Goal: Communication & Community: Answer question/provide support

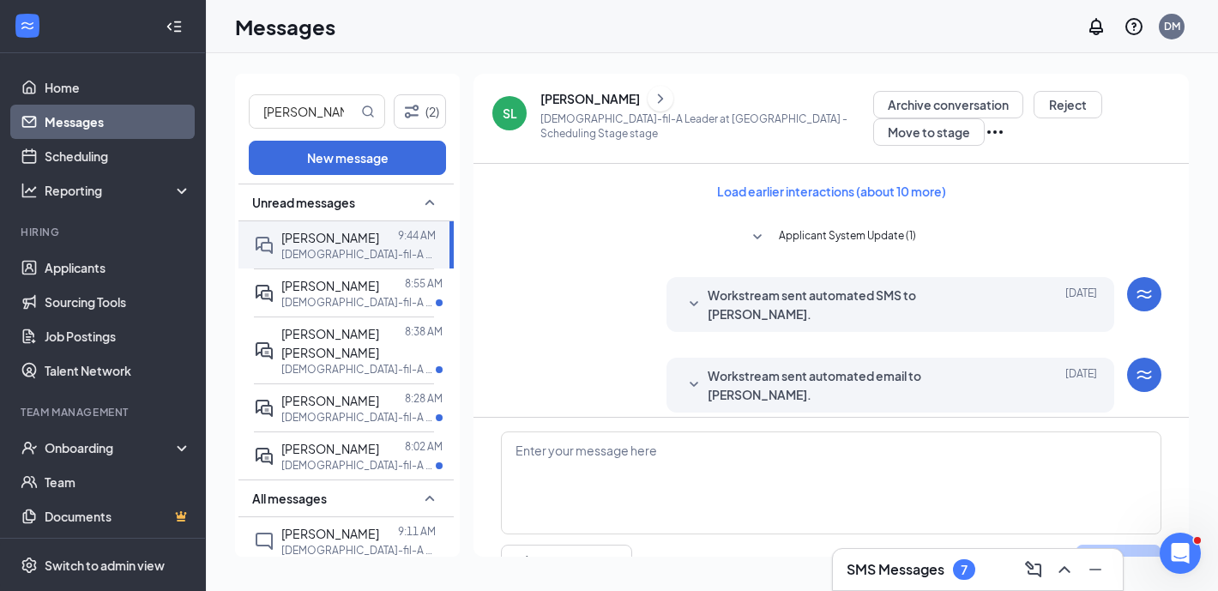
scroll to position [757, 0]
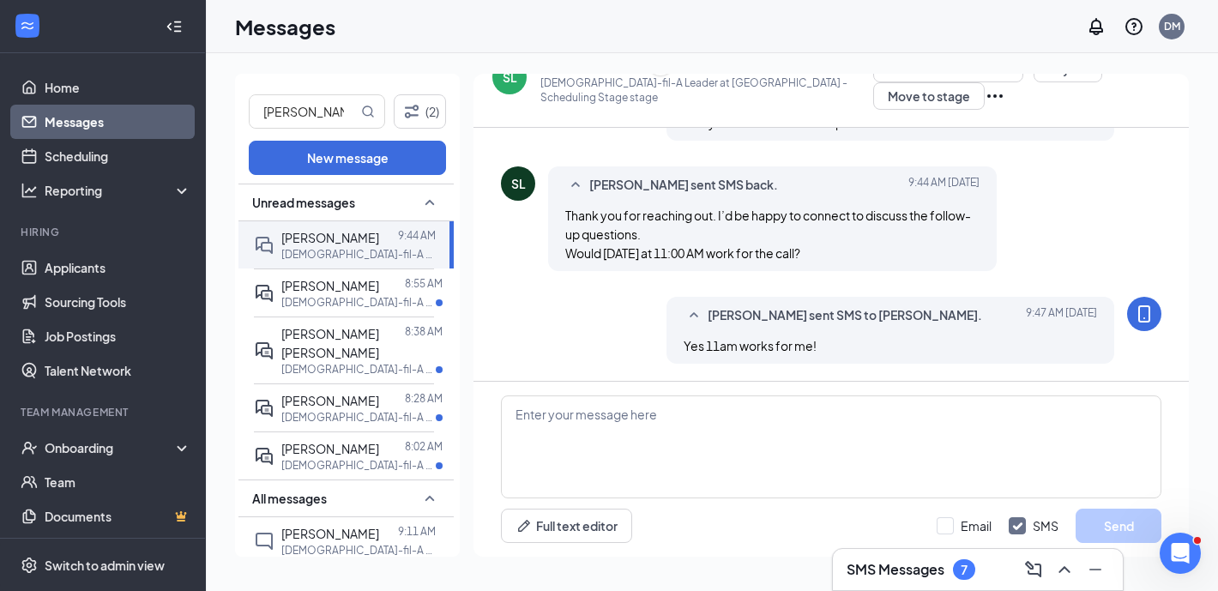
click at [511, 82] on div "SL" at bounding box center [510, 77] width 15 height 17
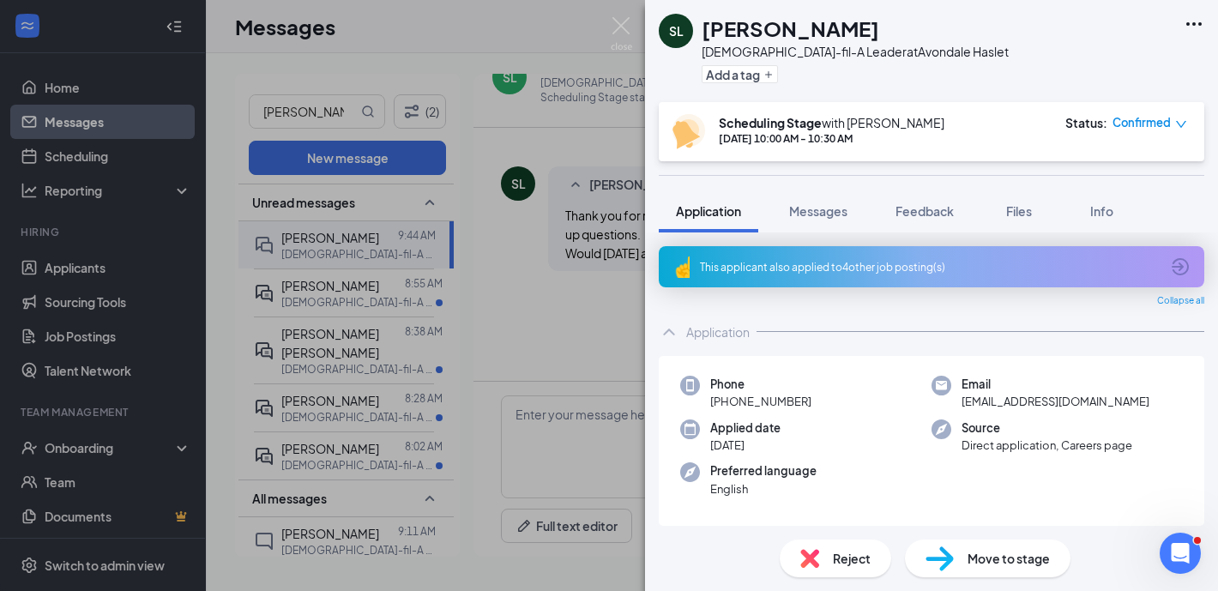
drag, startPoint x: 587, startPoint y: 117, endPoint x: 447, endPoint y: 2, distance: 180.9
click at [564, 112] on div "SL Smriti Lamichhane Chick-fil-A Leader at Avondale Haslet Add a tag Scheduling…" at bounding box center [609, 295] width 1218 height 591
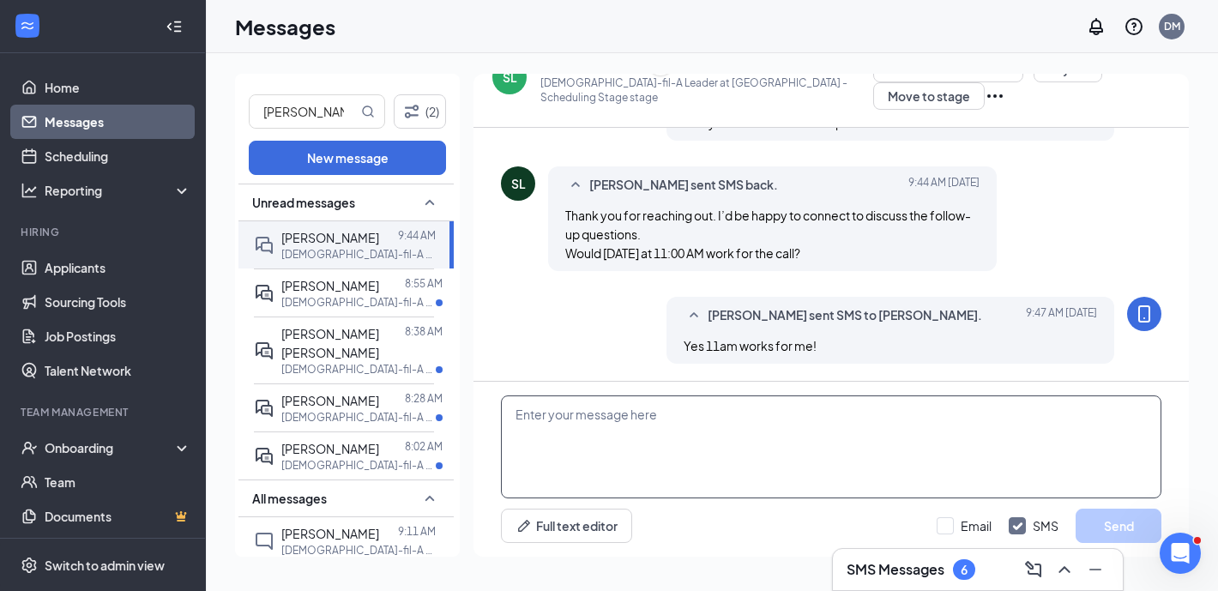
click at [628, 450] on textarea at bounding box center [831, 446] width 660 height 103
paste textarea "You are being considered for the final interview for the Assistant Manager/Dire…"
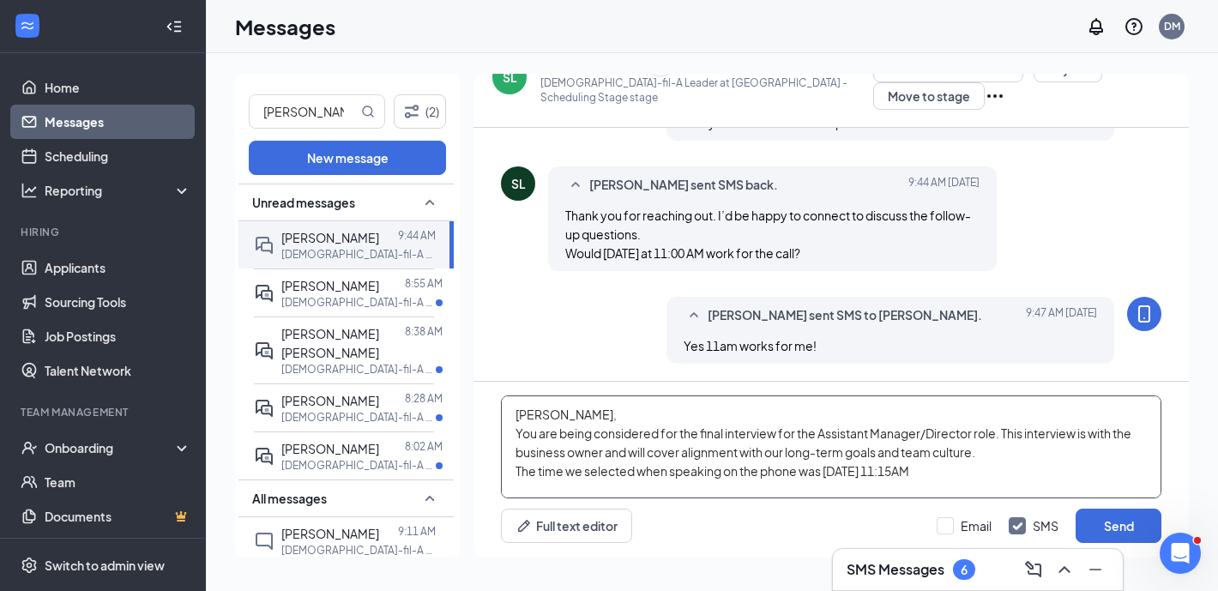
scroll to position [27, 0]
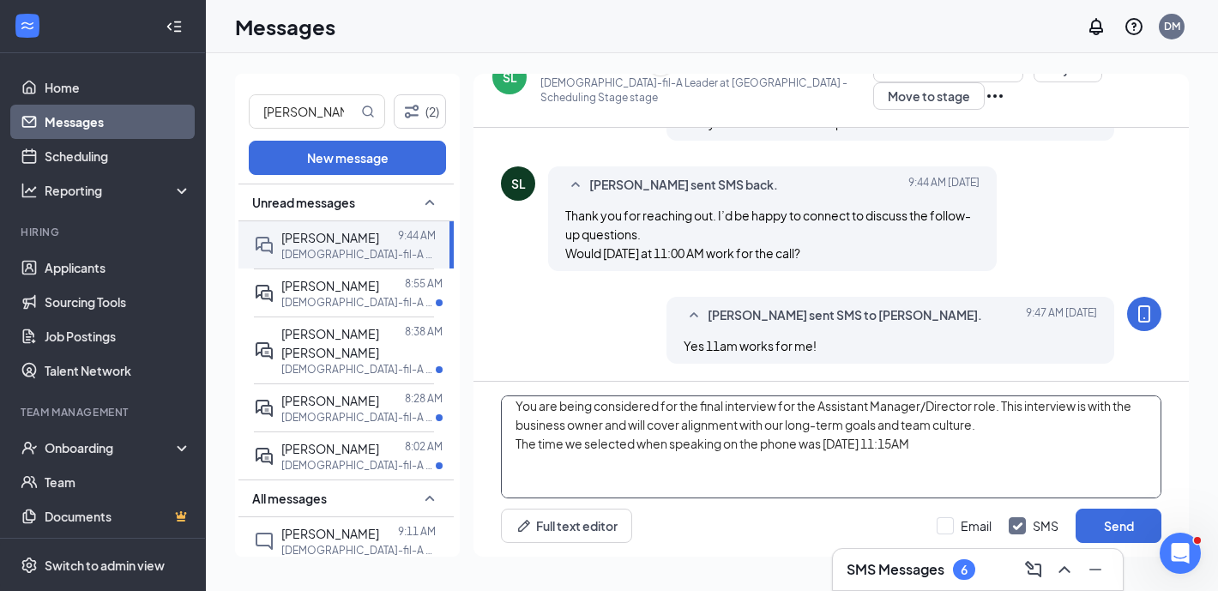
click at [1038, 453] on textarea "Smriti, You are being considered for the final interview for the Assistant Mana…" at bounding box center [831, 446] width 660 height 103
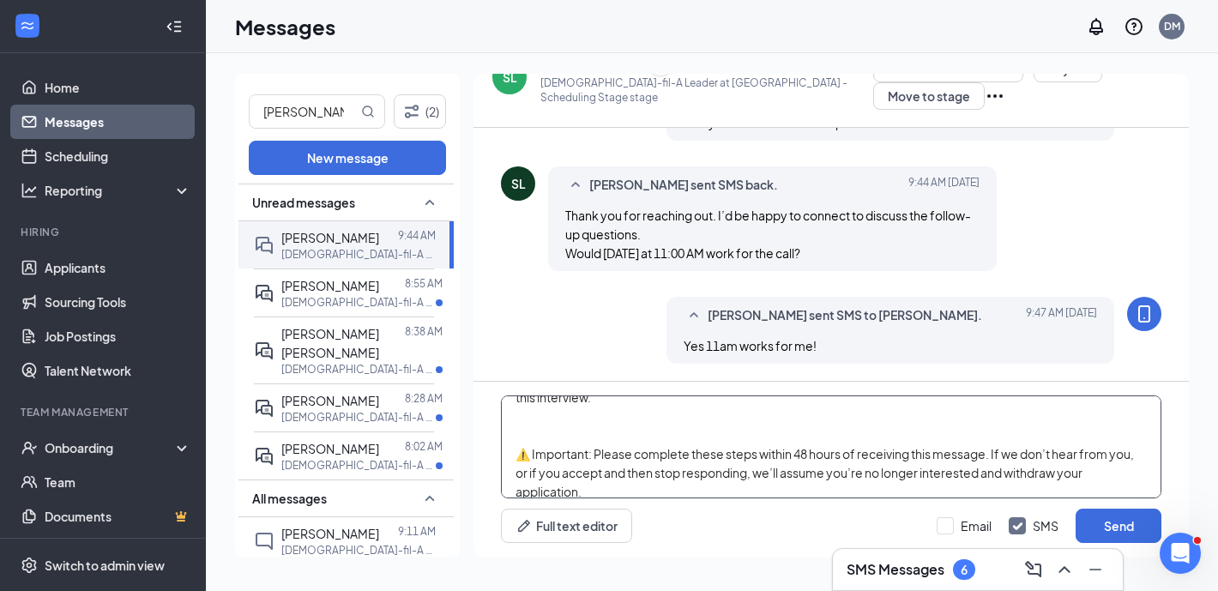
scroll to position [199, 0]
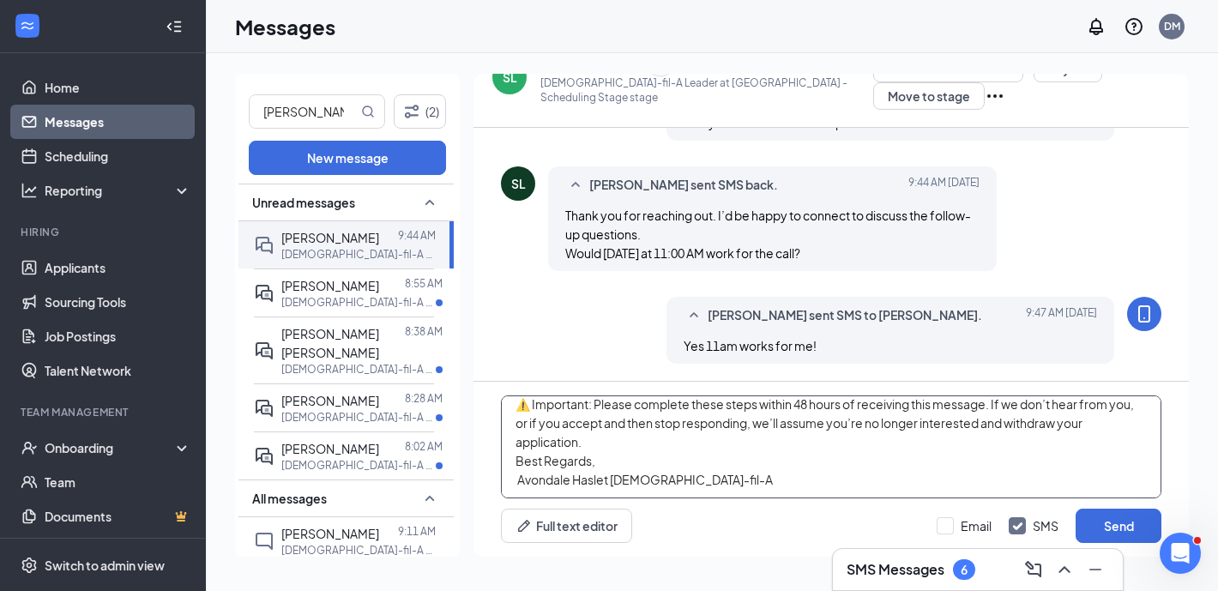
click at [593, 420] on textarea "Smriti, You are being considered for the final interview for the Assistant Mana…" at bounding box center [831, 446] width 660 height 103
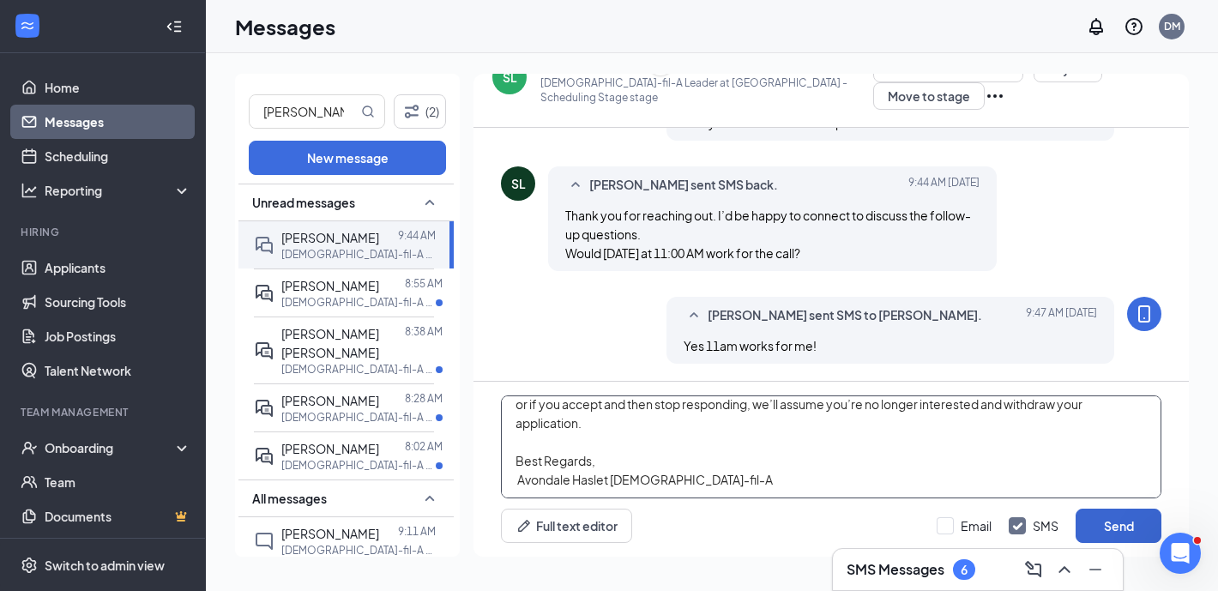
type textarea "[PERSON_NAME], You are being considered for the final interview for the Assista…"
click at [1129, 519] on button "Send" at bounding box center [1118, 526] width 86 height 34
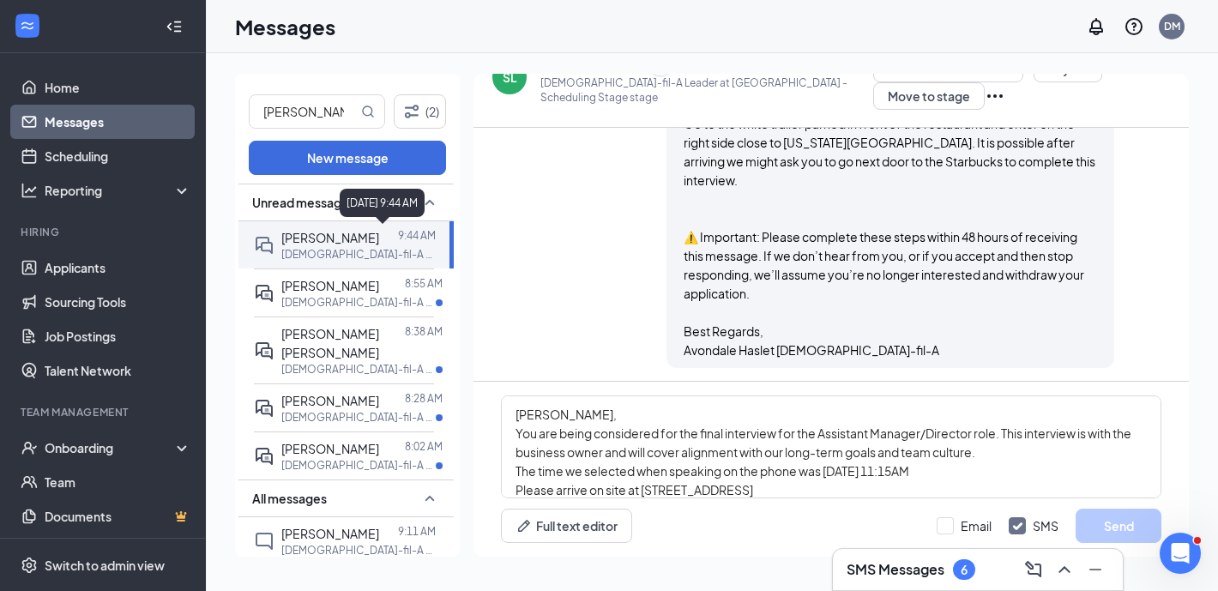
scroll to position [1375, 0]
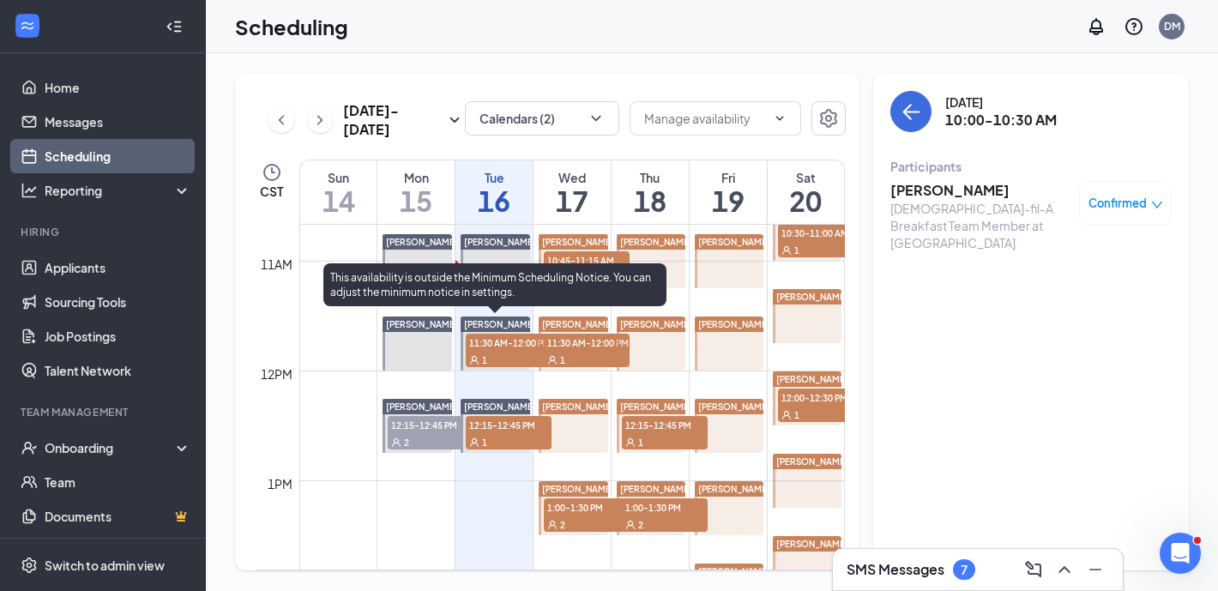
click at [490, 352] on div "1" at bounding box center [509, 359] width 86 height 17
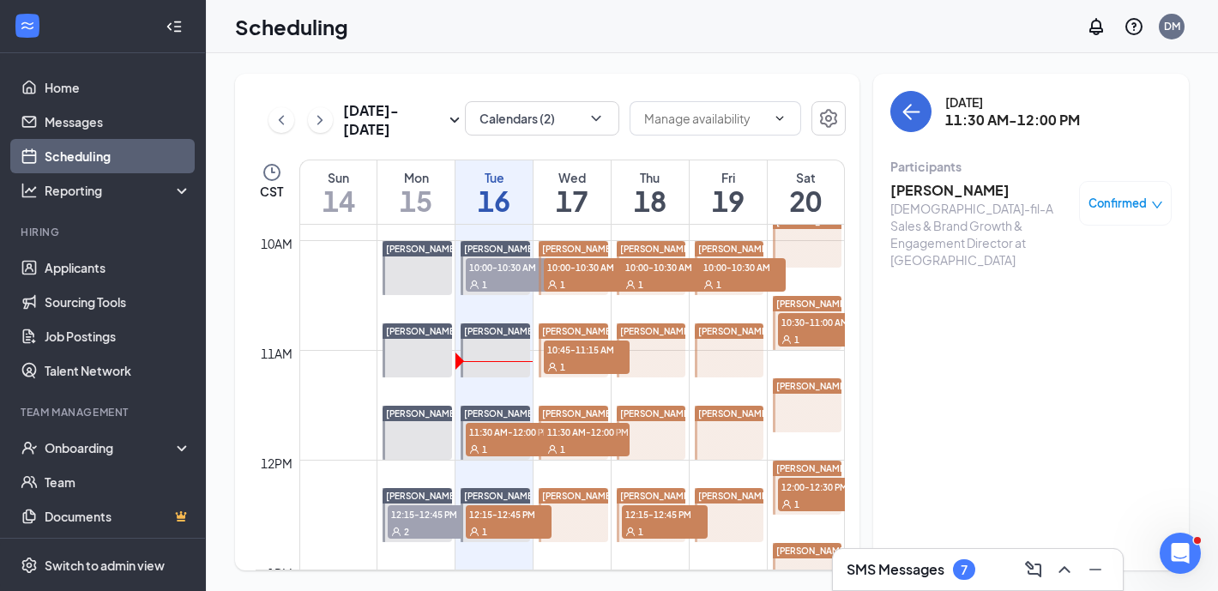
scroll to position [1013, 0]
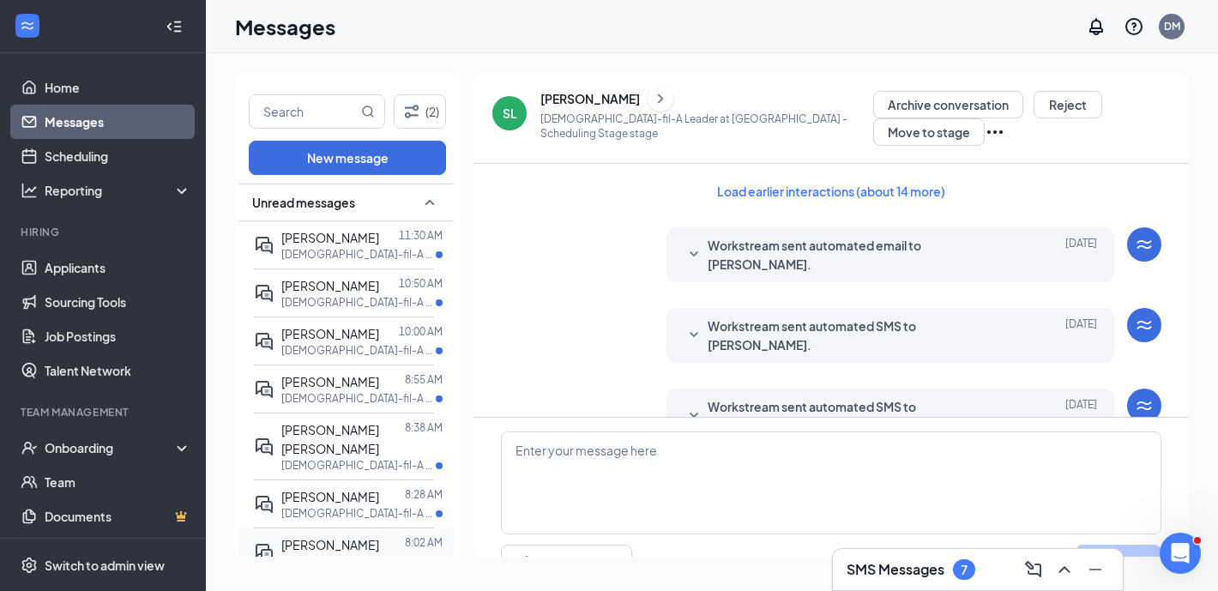
scroll to position [82, 0]
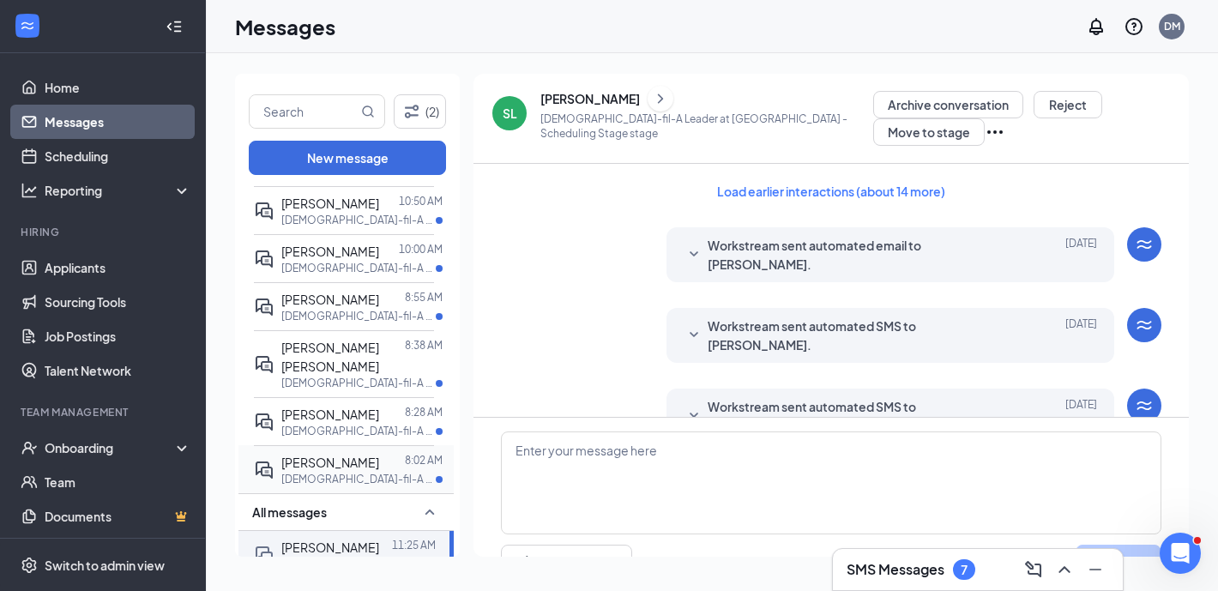
click at [386, 469] on div at bounding box center [392, 462] width 26 height 19
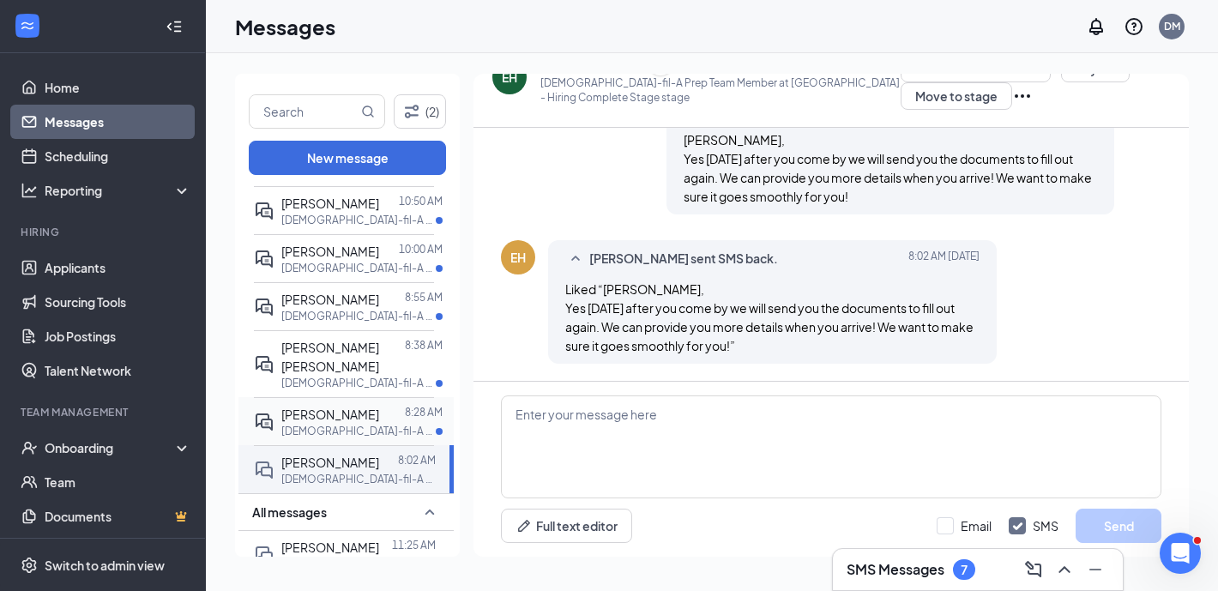
scroll to position [1119, 0]
click at [368, 419] on span "[PERSON_NAME]" at bounding box center [330, 413] width 98 height 15
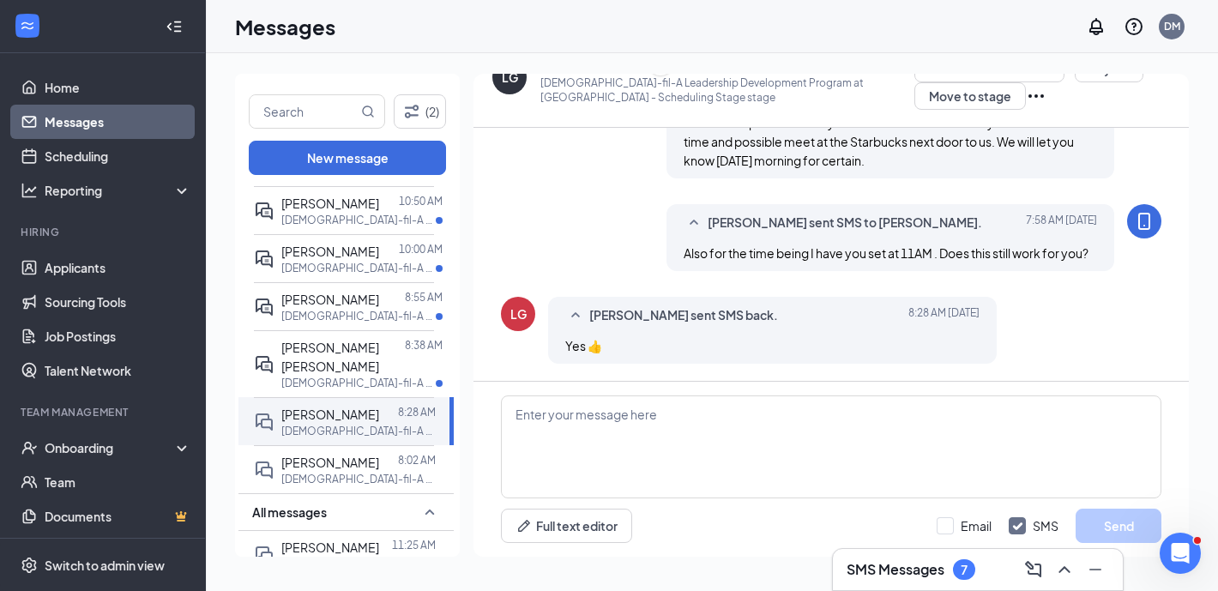
scroll to position [1068, 0]
click at [585, 440] on textarea at bounding box center [831, 446] width 660 height 103
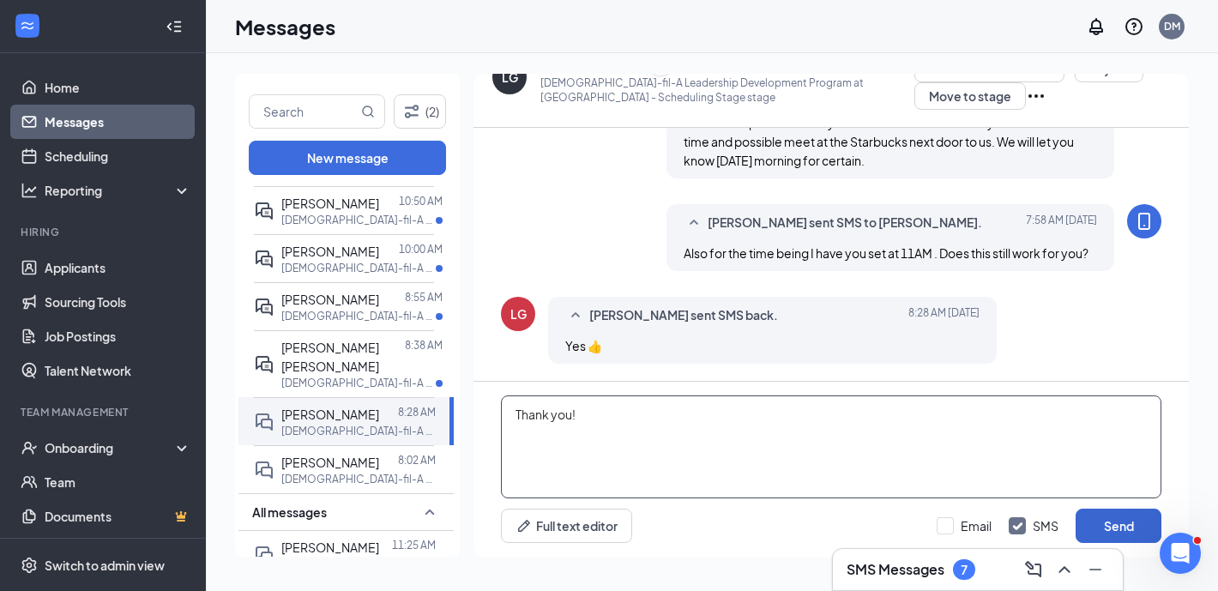
type textarea "Thank you!"
click at [1122, 522] on button "Send" at bounding box center [1118, 526] width 86 height 34
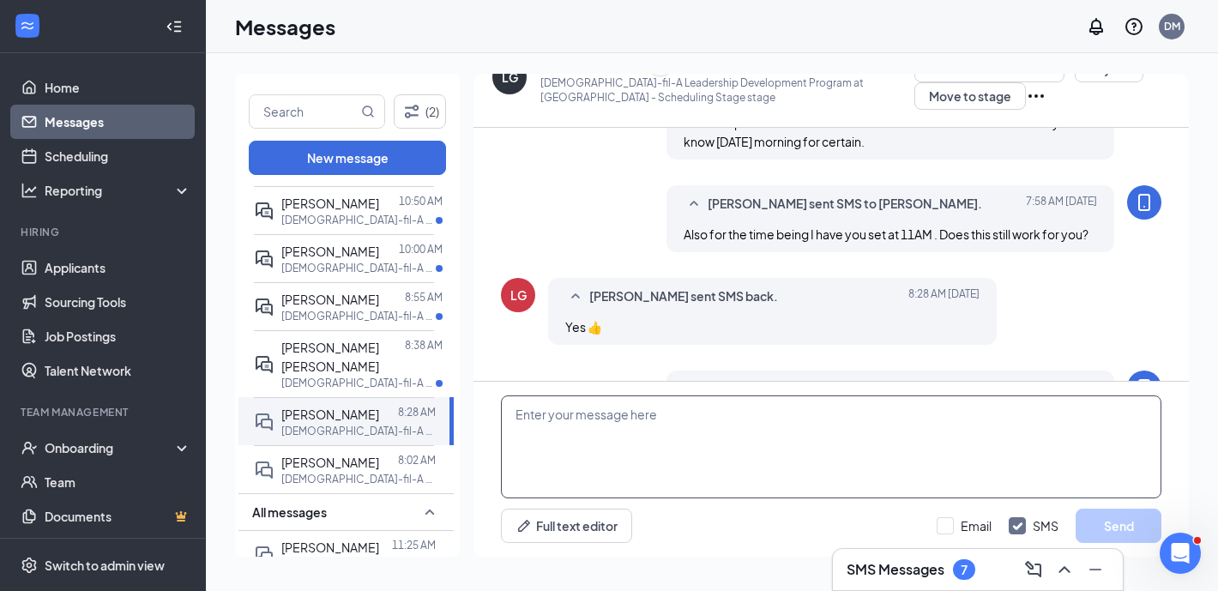
scroll to position [1160, 0]
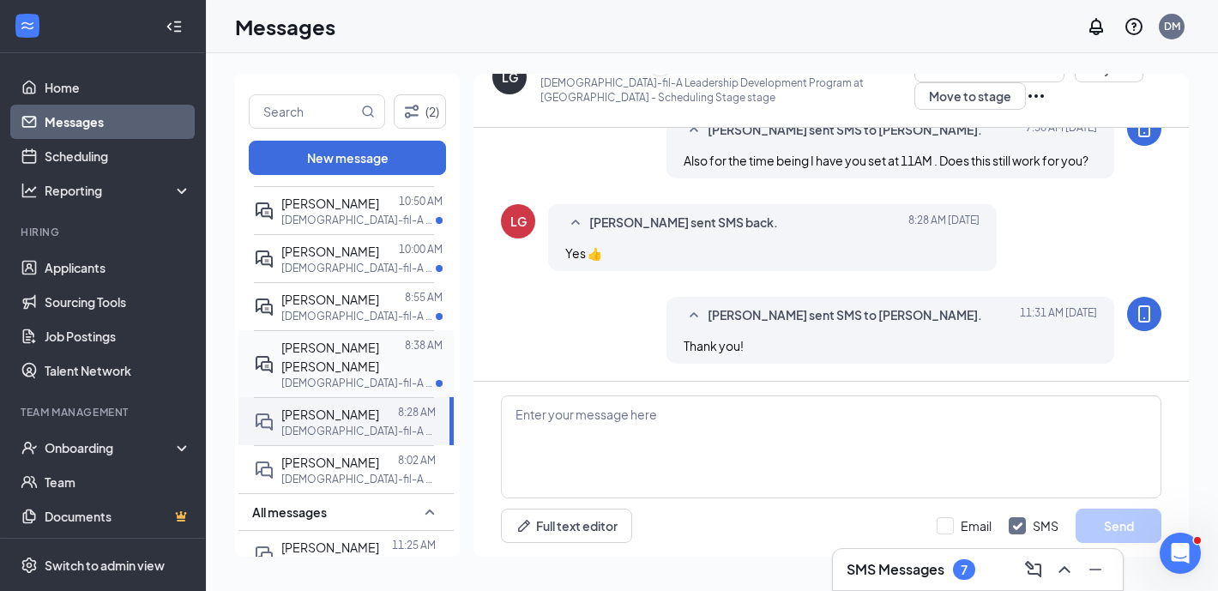
click at [346, 365] on span "[PERSON_NAME] [PERSON_NAME]" at bounding box center [330, 357] width 98 height 34
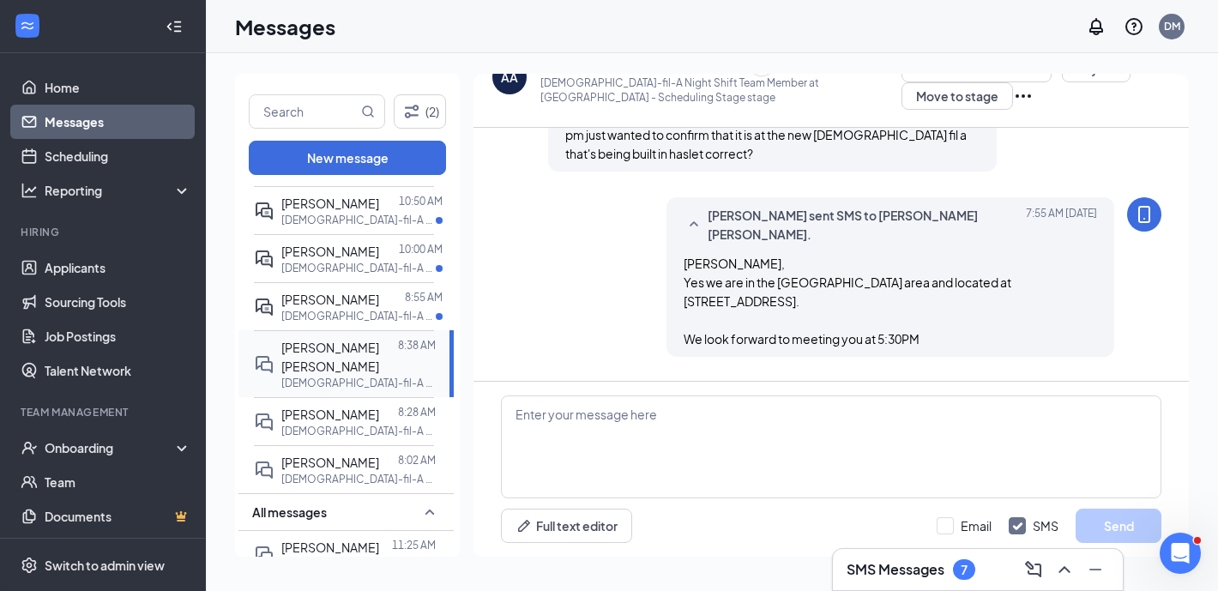
scroll to position [37, 0]
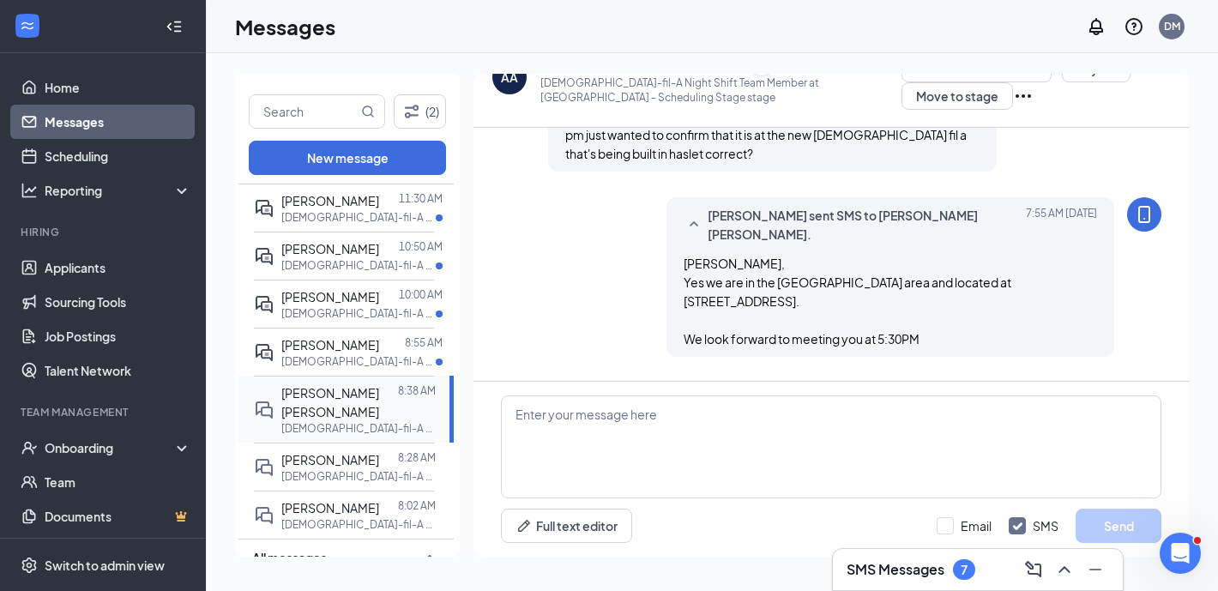
click at [348, 352] on span "[PERSON_NAME]" at bounding box center [330, 344] width 98 height 15
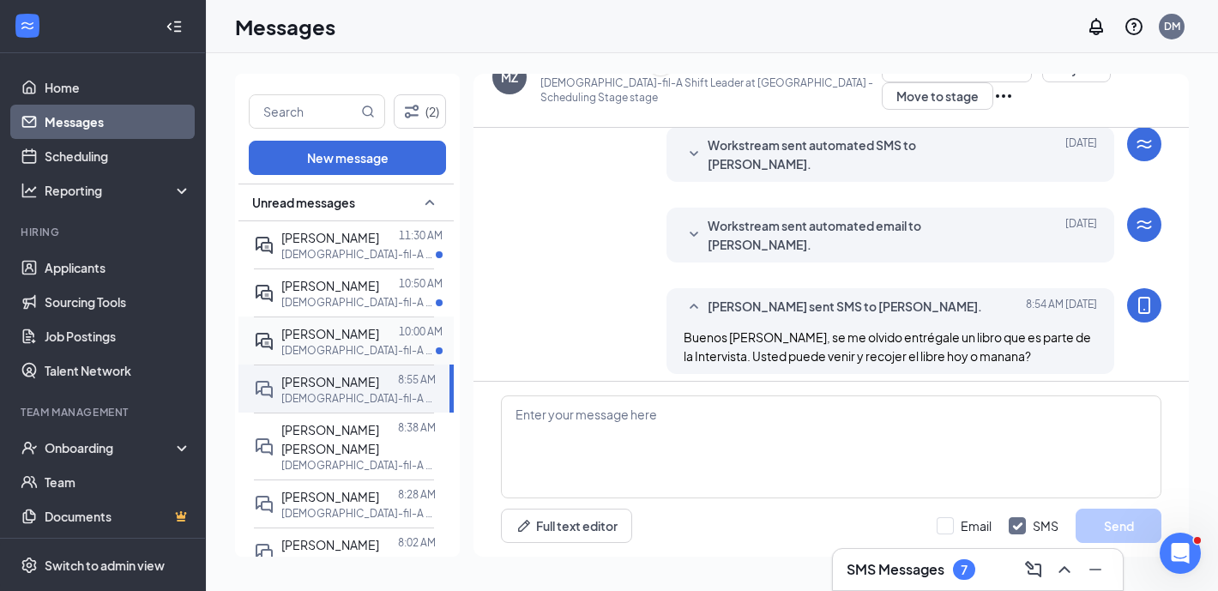
click at [359, 343] on div "[PERSON_NAME]" at bounding box center [330, 333] width 98 height 19
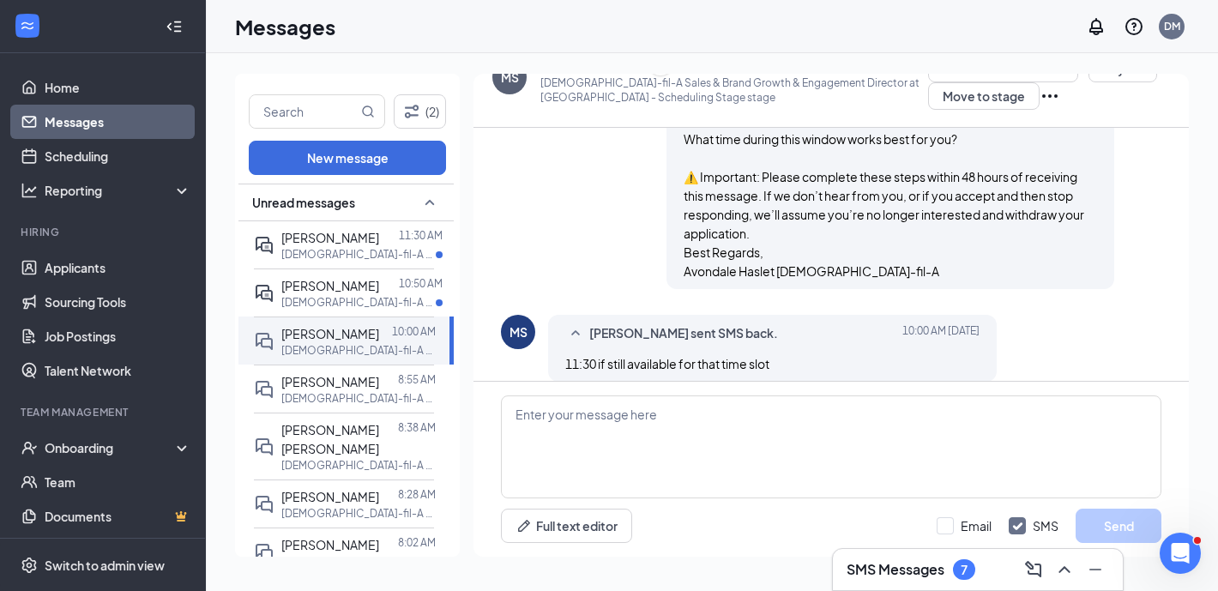
scroll to position [1052, 0]
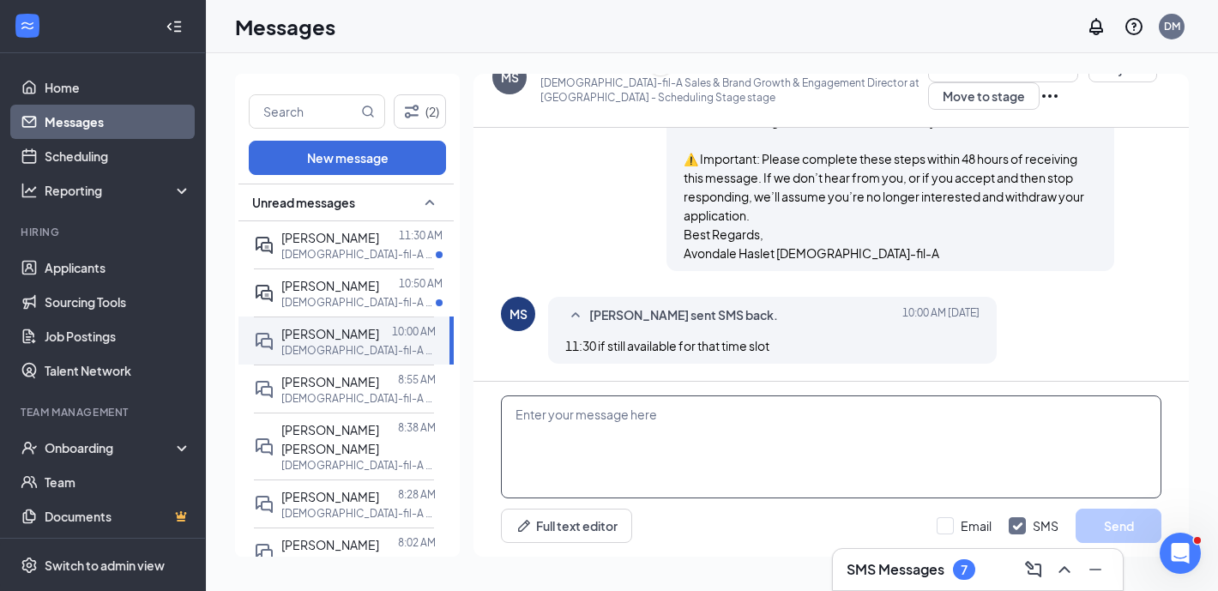
click at [678, 462] on textarea at bounding box center [831, 446] width 660 height 103
drag, startPoint x: 659, startPoint y: 421, endPoint x: 542, endPoint y: 413, distance: 116.9
click at [542, 413] on textarea "Yes! When you arrive" at bounding box center [831, 446] width 660 height 103
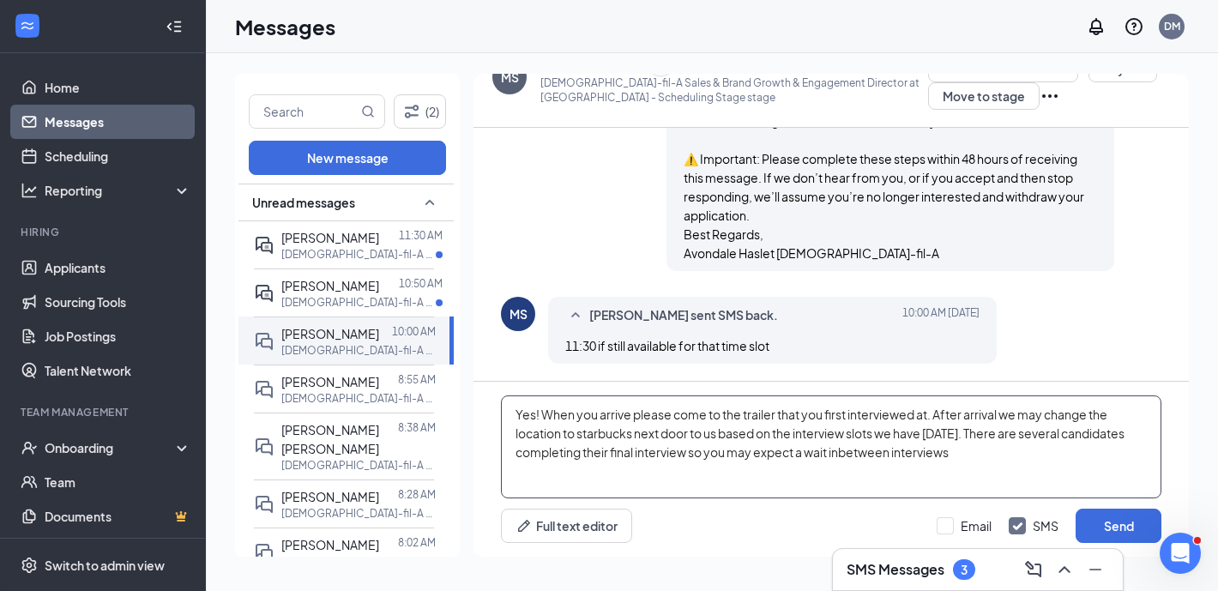
click at [911, 454] on textarea "Yes! When you arrive please come to the trailer that you first interviewed at. …" at bounding box center [831, 446] width 660 height 103
click at [864, 459] on textarea "Yes! When you arrive please come to the trailer that you first interviewed at. …" at bounding box center [831, 446] width 660 height 103
click at [1041, 454] on textarea "Yes! When you arrive please come to the trailer that you first interviewed at. …" at bounding box center [831, 446] width 660 height 103
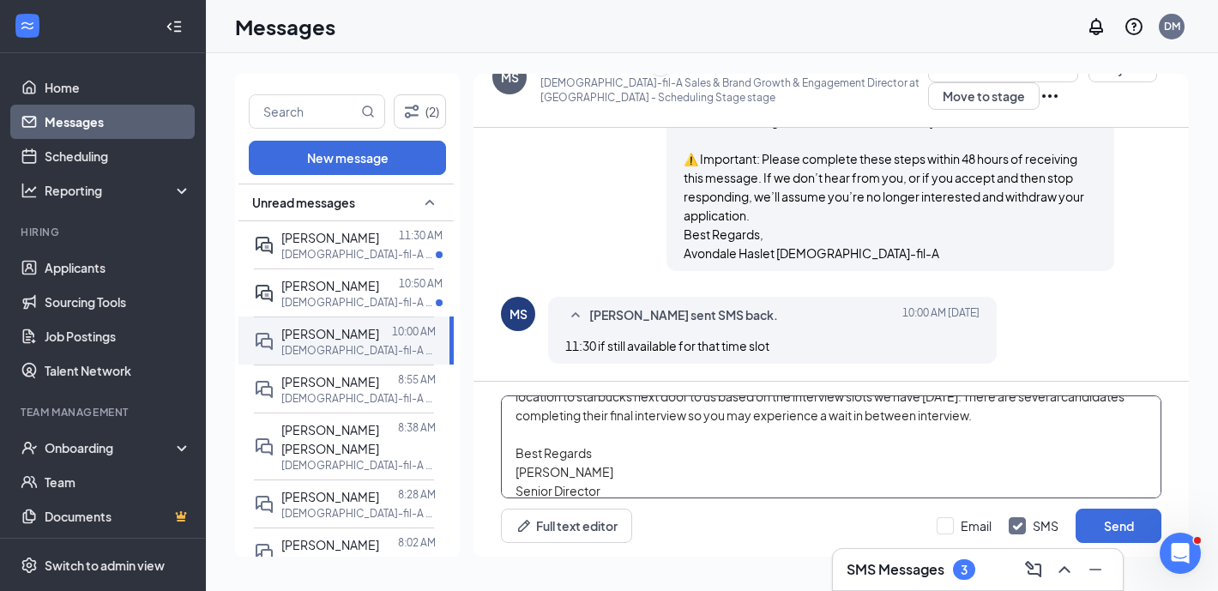
scroll to position [0, 0]
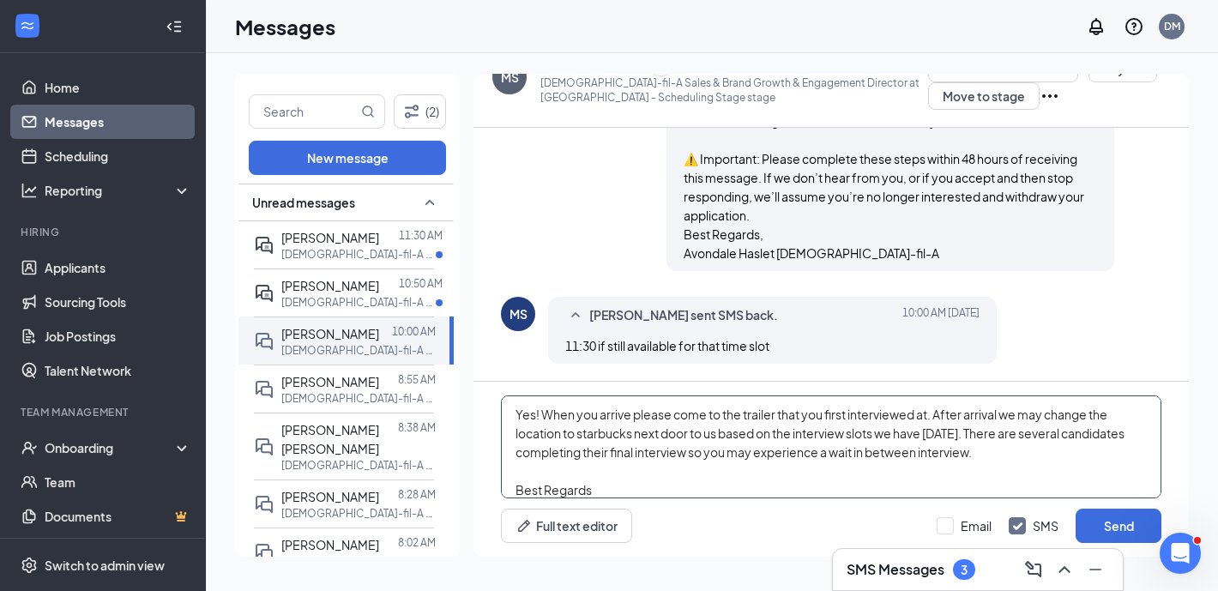
click at [581, 431] on textarea "Yes! When you arrive please come to the trailer that you first interviewed at. …" at bounding box center [831, 446] width 660 height 103
click at [1114, 454] on textarea "Yes! When you arrive please come to the trailer that you first interviewed at. …" at bounding box center [831, 446] width 660 height 103
type textarea "Yes! When you arrive please come to the trailer that you first interviewed at. …"
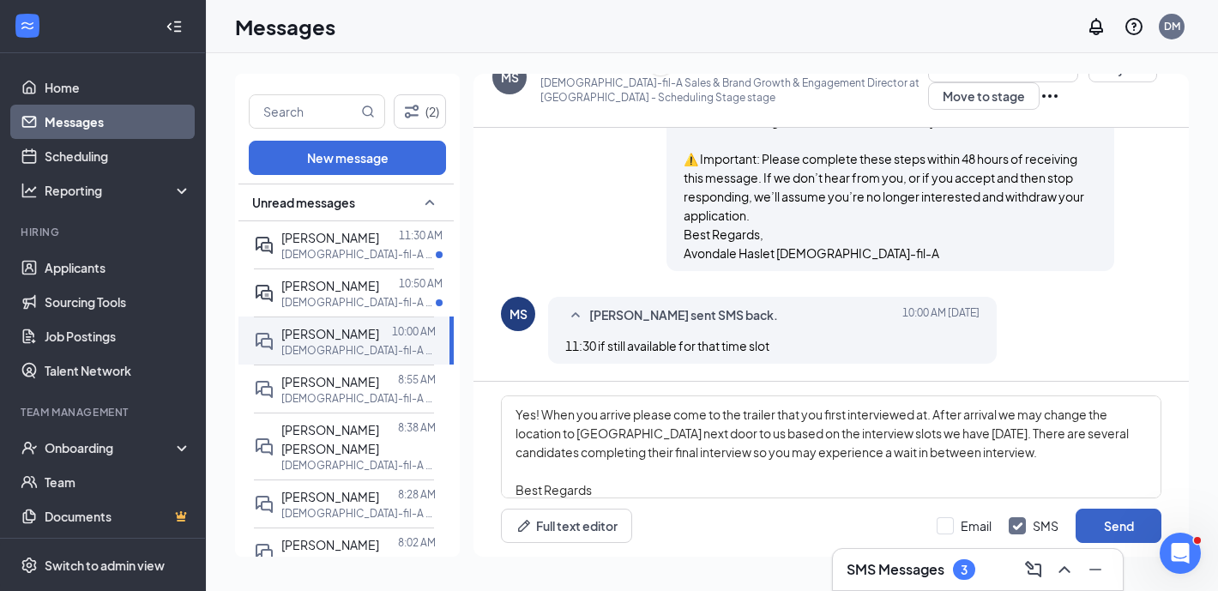
click at [1122, 530] on button "Send" at bounding box center [1118, 526] width 86 height 34
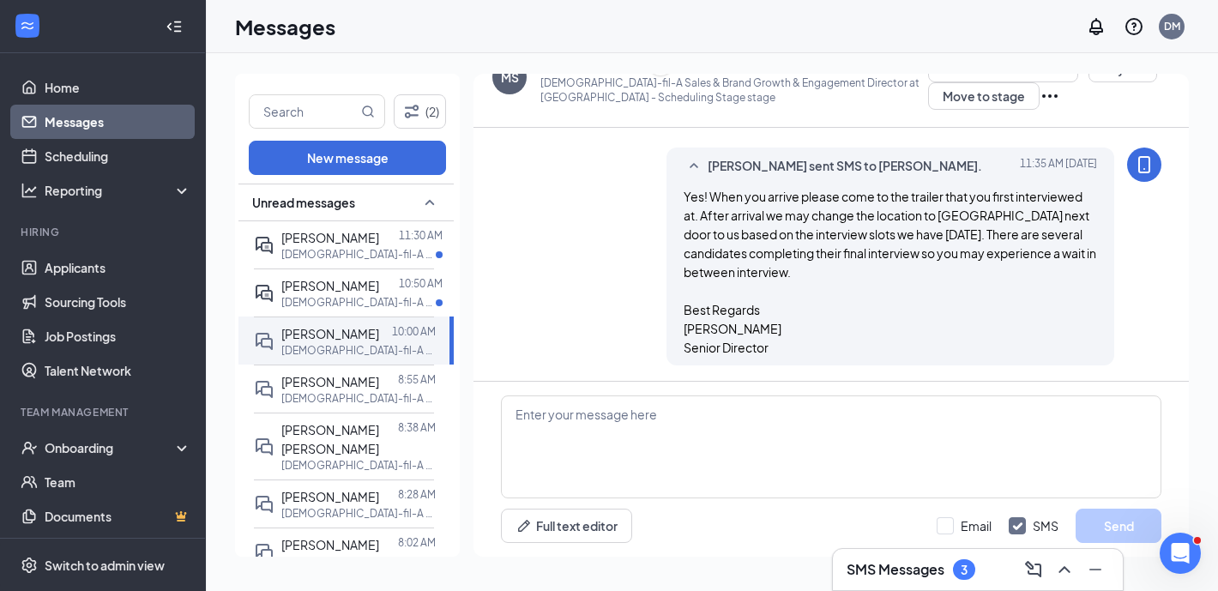
scroll to position [1296, 0]
click at [317, 109] on input "text" at bounding box center [304, 111] width 108 height 33
type input "[PERSON_NAME]"
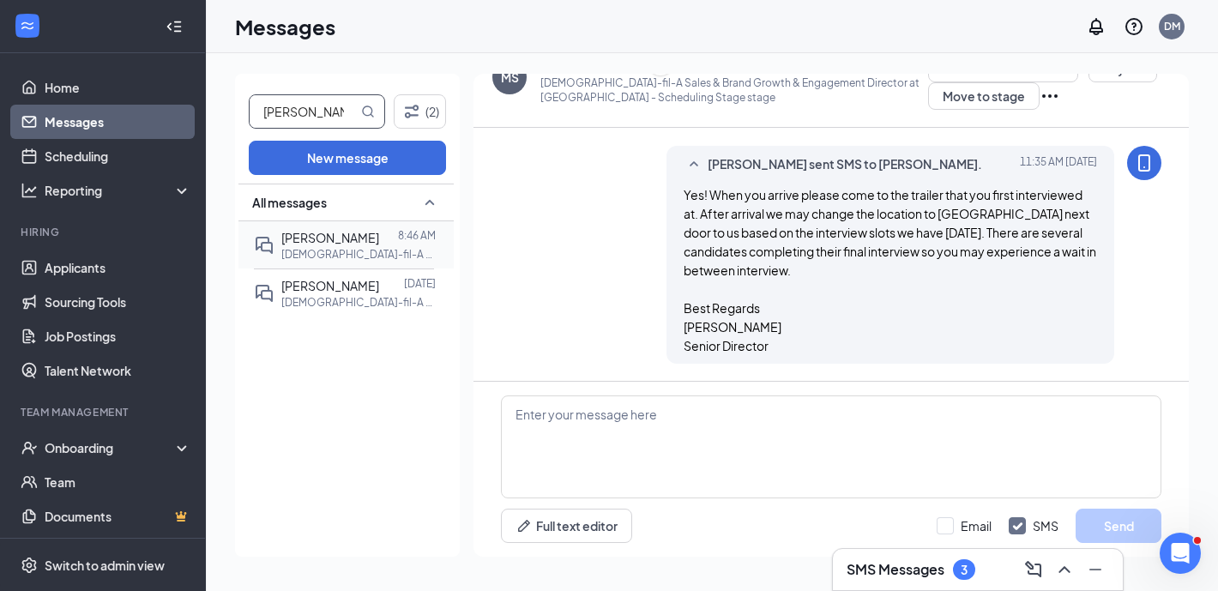
click at [363, 247] on p "[DEMOGRAPHIC_DATA]-fil-A Food Safety Leader at [GEOGRAPHIC_DATA]" at bounding box center [358, 254] width 154 height 15
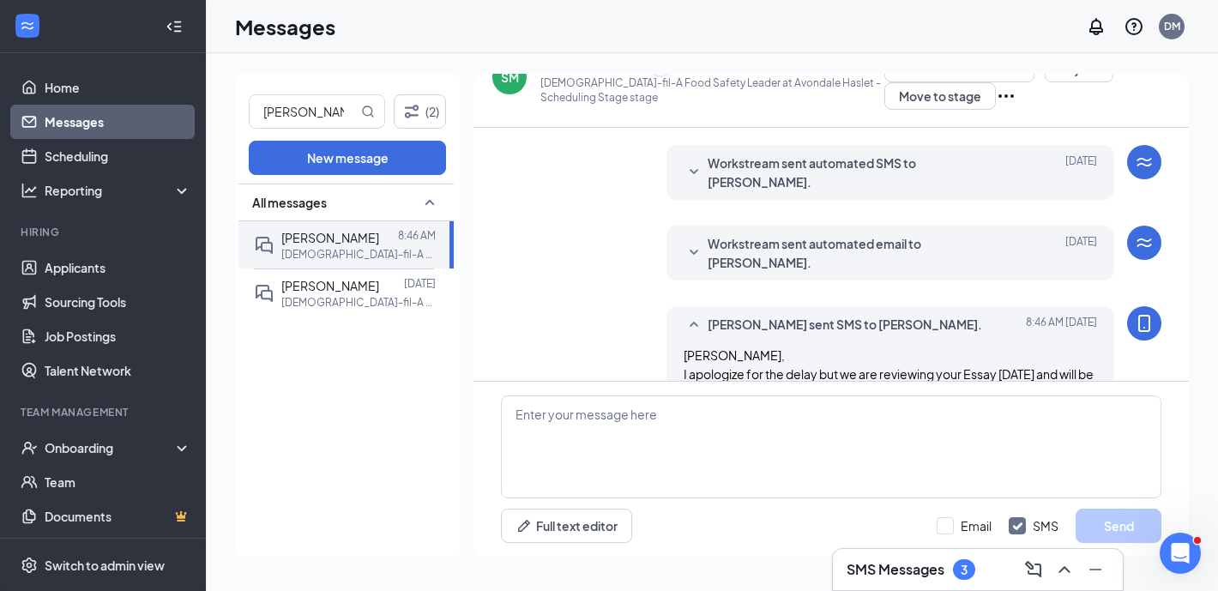
scroll to position [469, 0]
